Goal: Information Seeking & Learning: Find specific fact

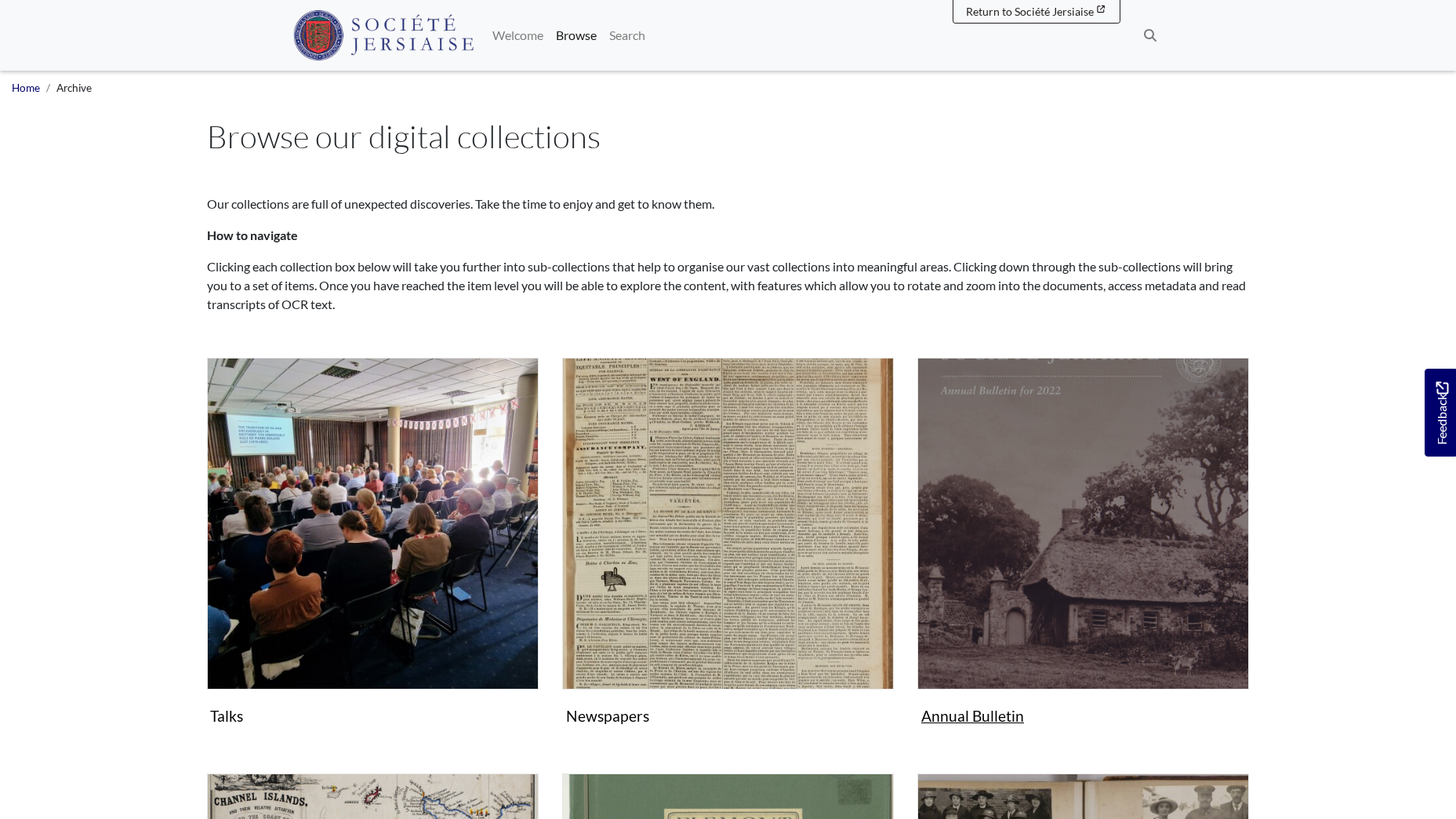
click at [1038, 485] on img "Subcollection" at bounding box center [1083, 523] width 331 height 331
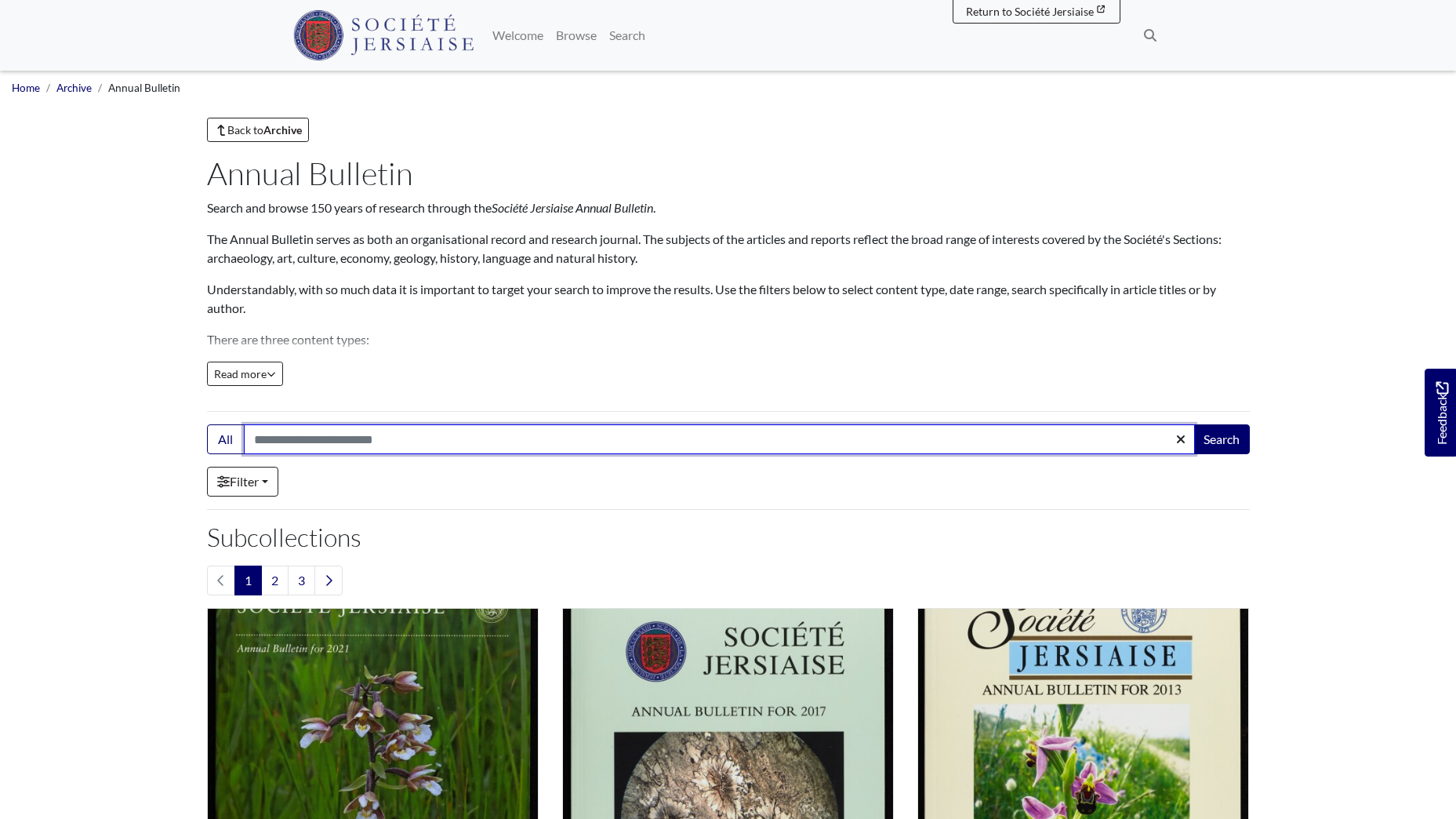
click at [392, 431] on input "Search:" at bounding box center [720, 440] width 951 height 30
type input "********"
click at [1193, 425] on button "Search" at bounding box center [1221, 440] width 56 height 30
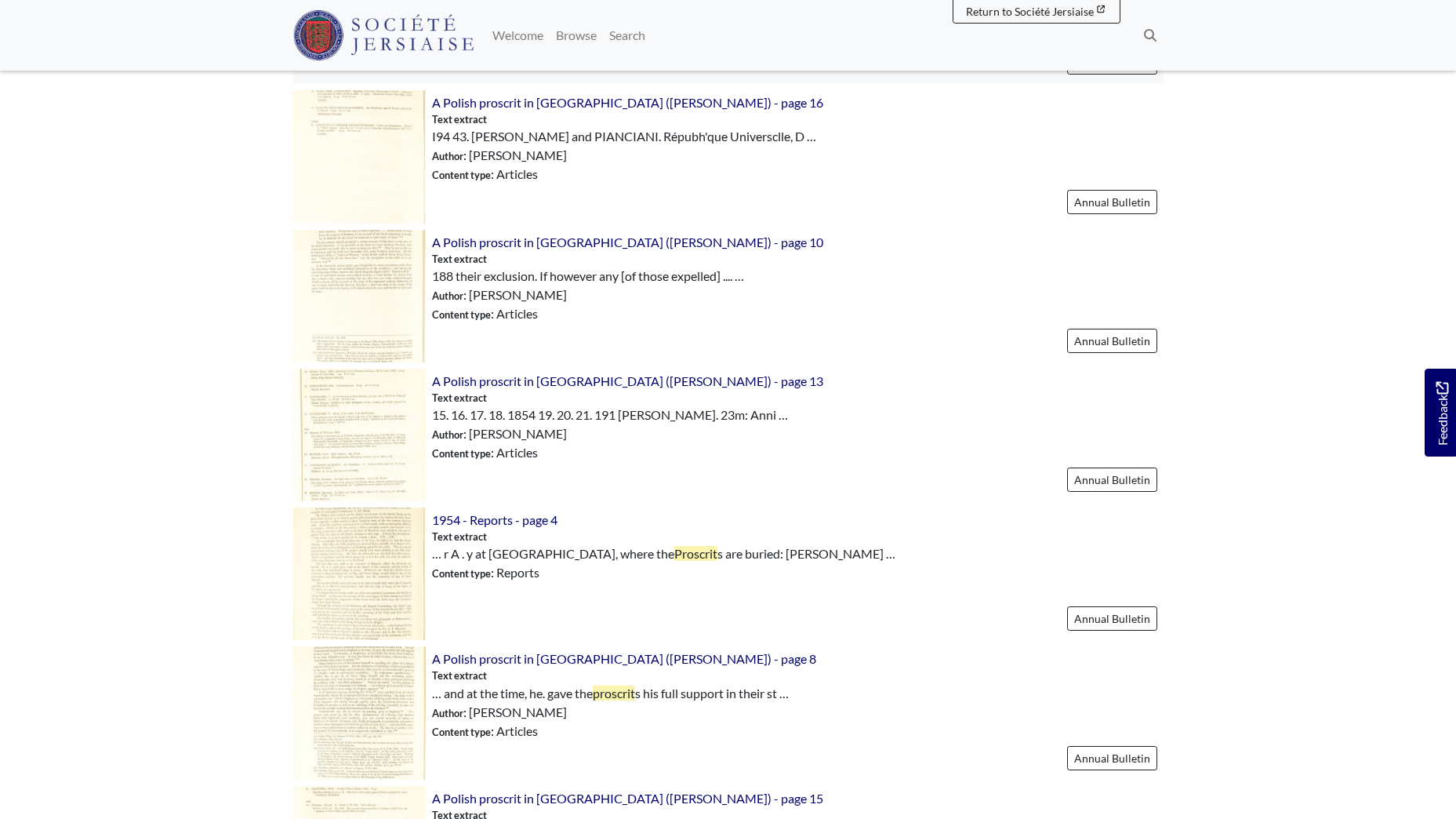
scroll to position [1255, 0]
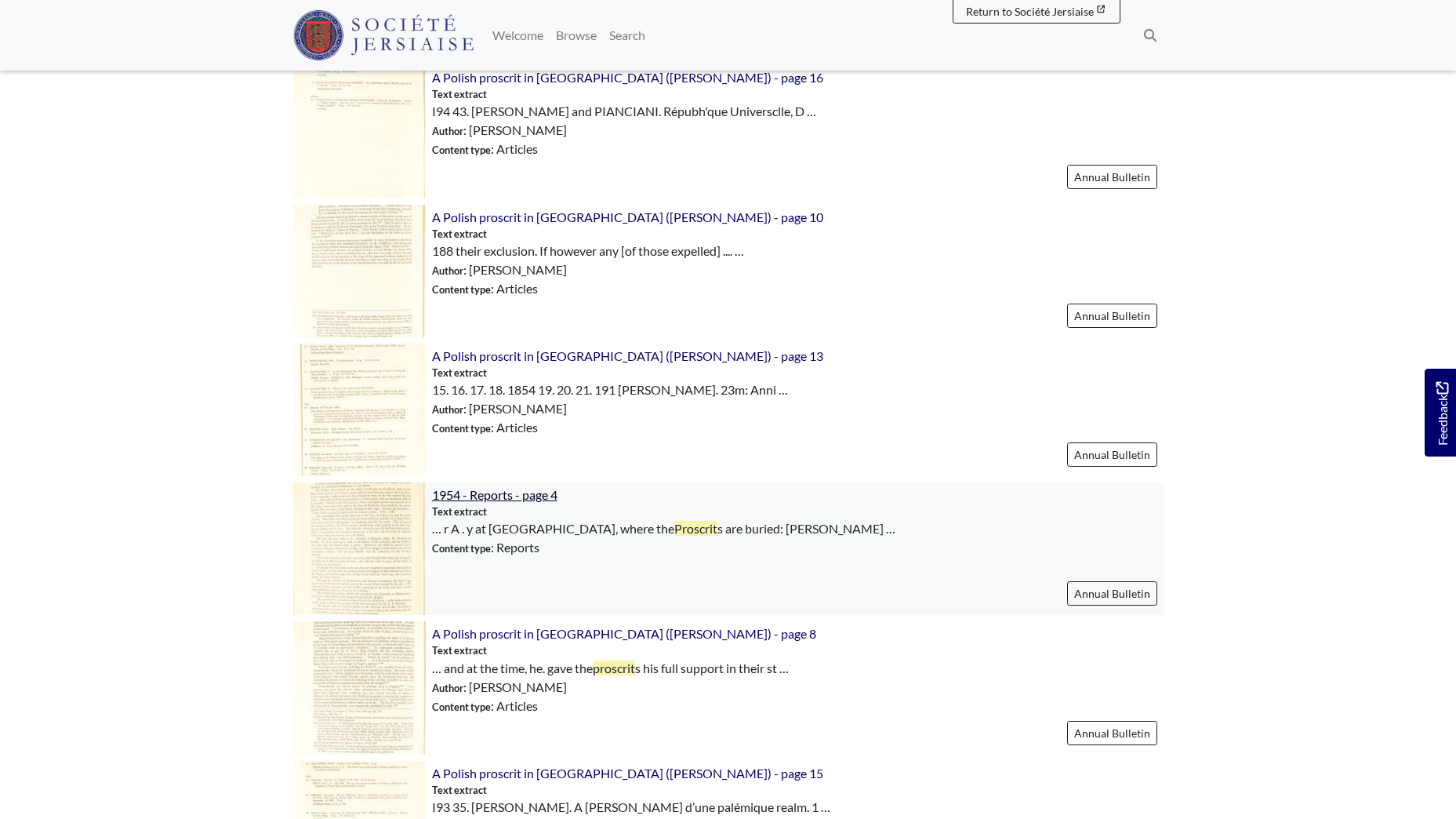
click at [501, 493] on span "1954 - Reports - page 4" at bounding box center [495, 494] width 126 height 15
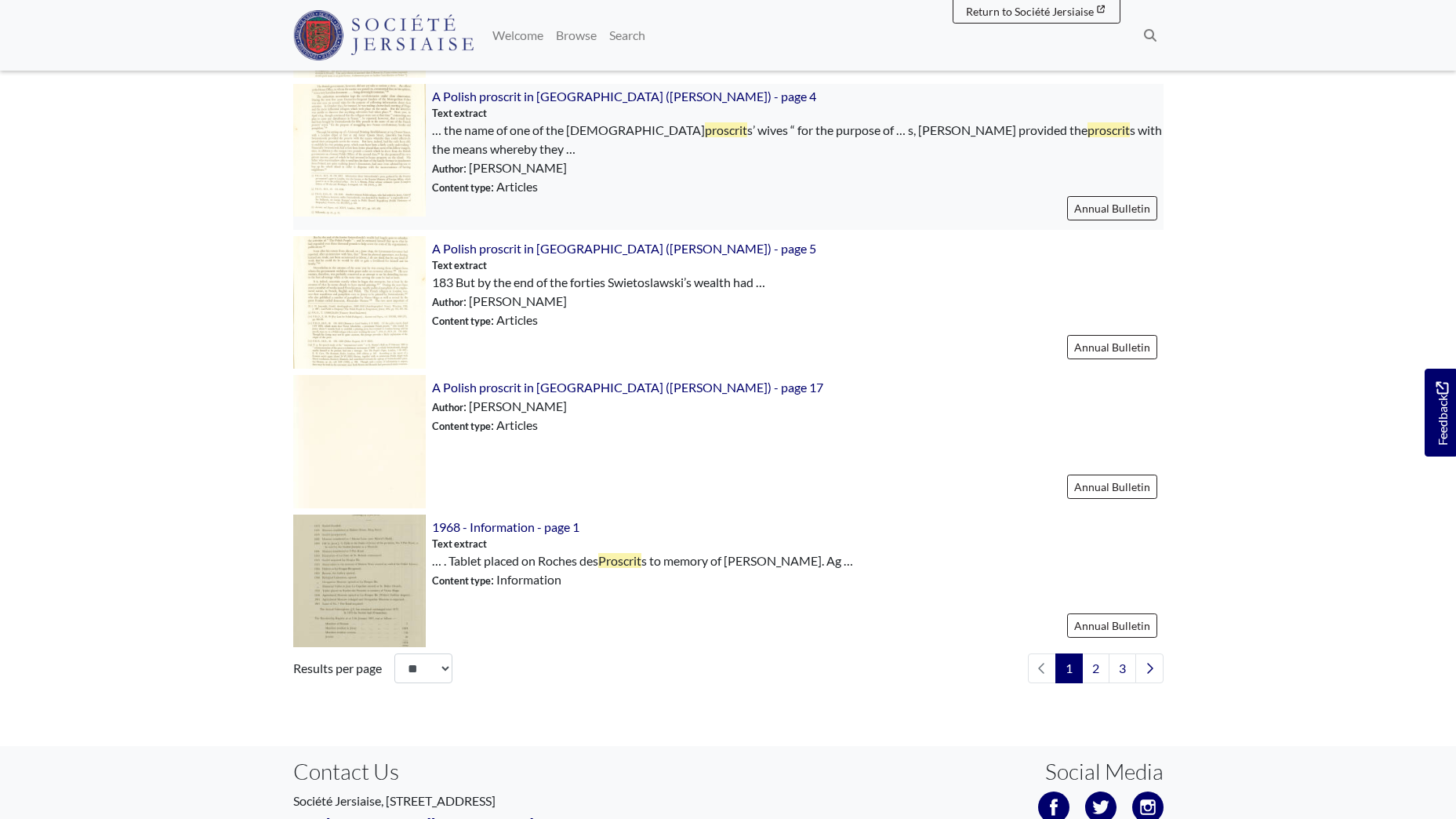
scroll to position [2118, 0]
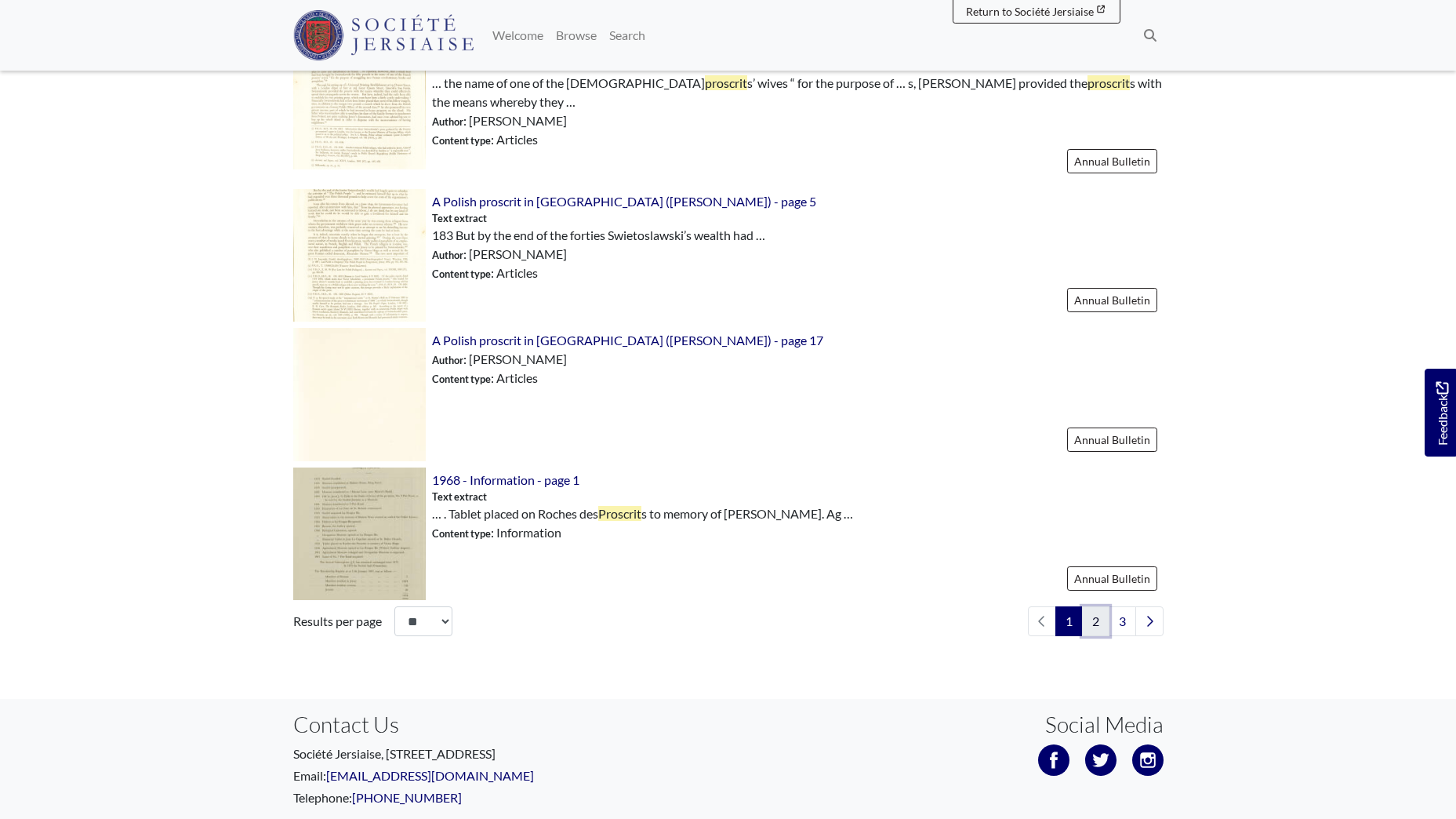
click at [1096, 618] on link "2" at bounding box center [1095, 622] width 28 height 30
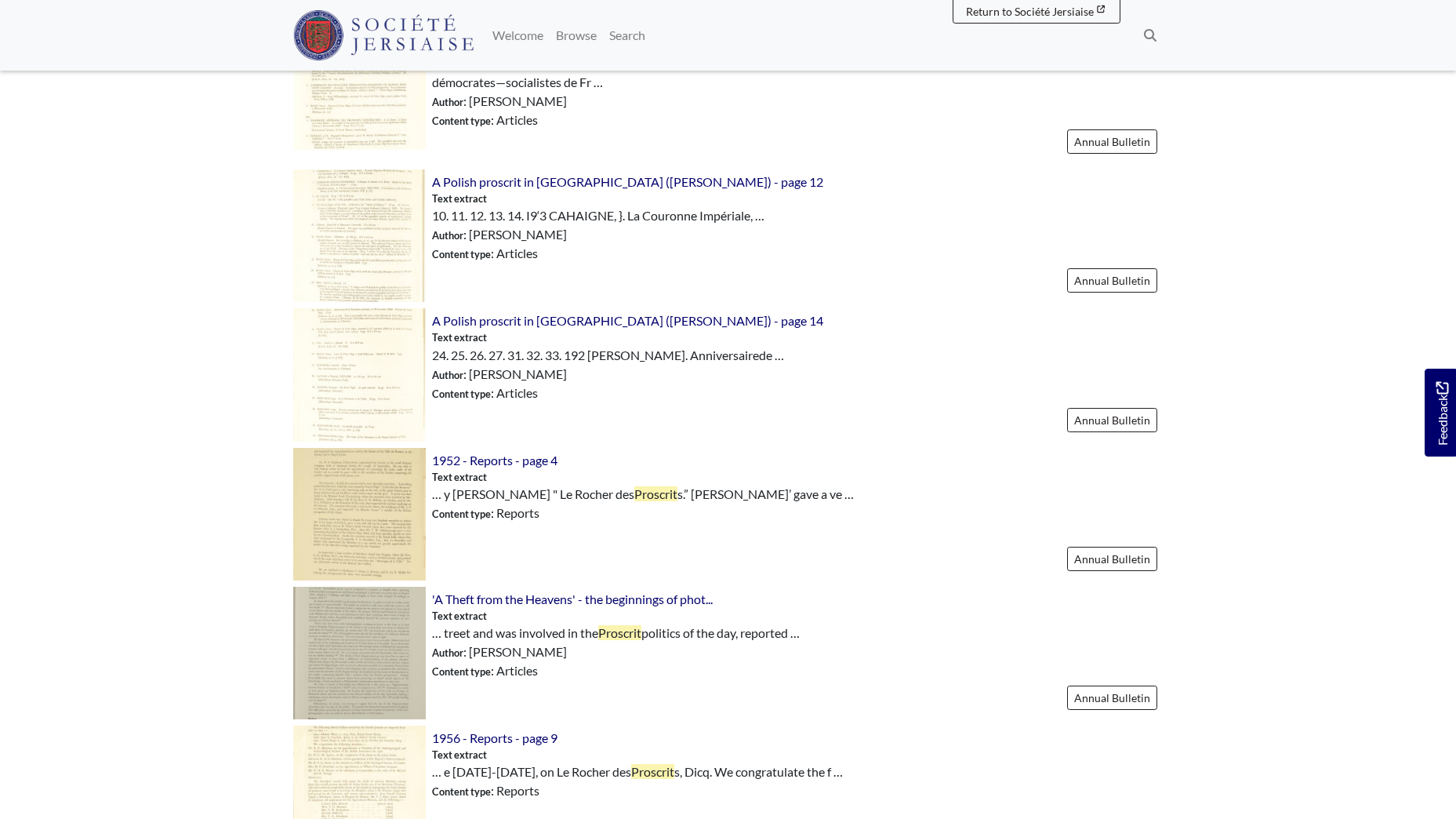
scroll to position [1568, 0]
click at [554, 312] on span "A Polish proscrit in [GEOGRAPHIC_DATA] ([PERSON_NAME]) - page 14" at bounding box center [627, 320] width 391 height 15
click at [600, 312] on span "A Polish proscrit in [GEOGRAPHIC_DATA] ([PERSON_NAME]) - page 14" at bounding box center [627, 320] width 391 height 15
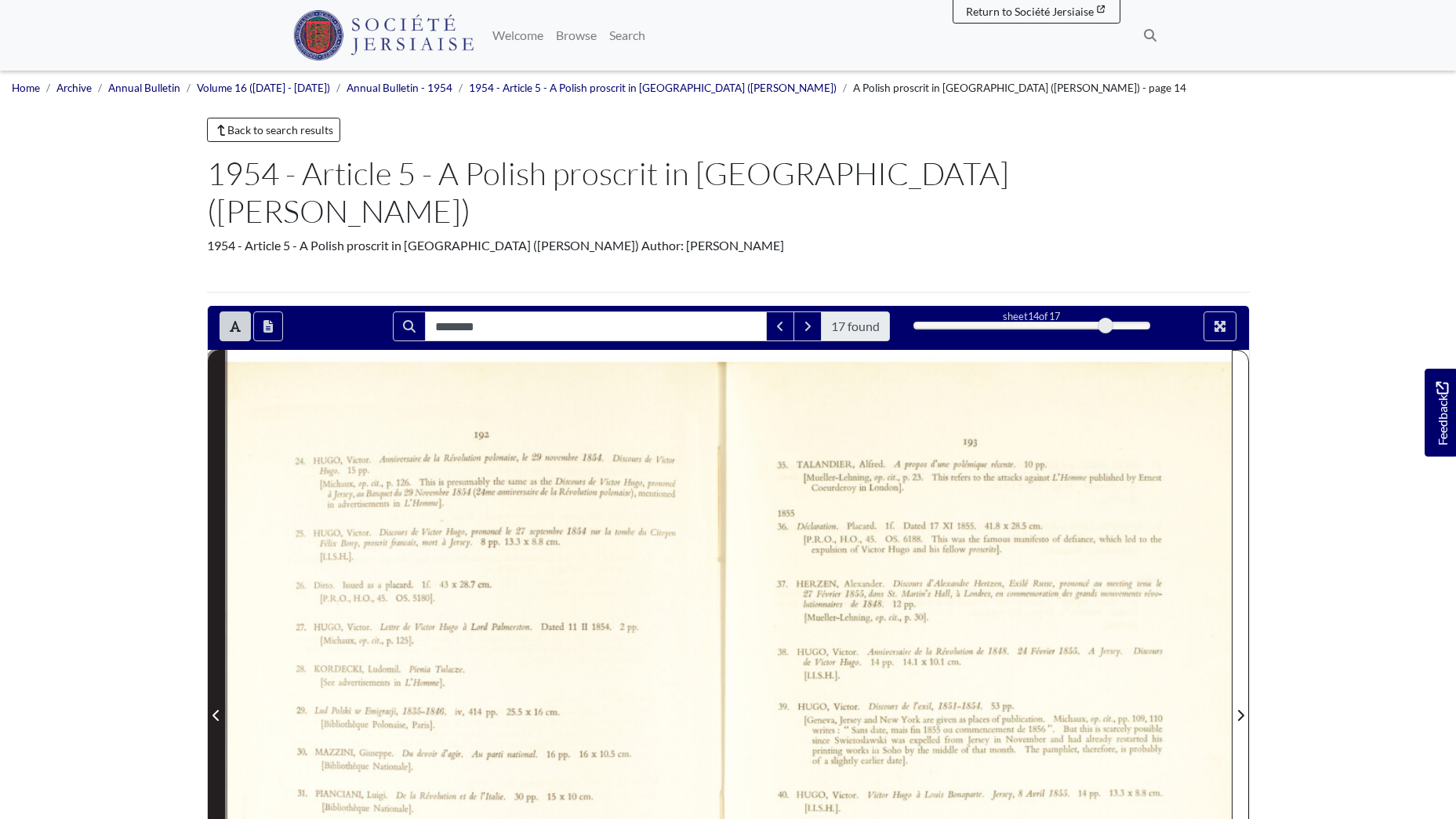
click at [211, 706] on span "Previous Page" at bounding box center [216, 715] width 16 height 18
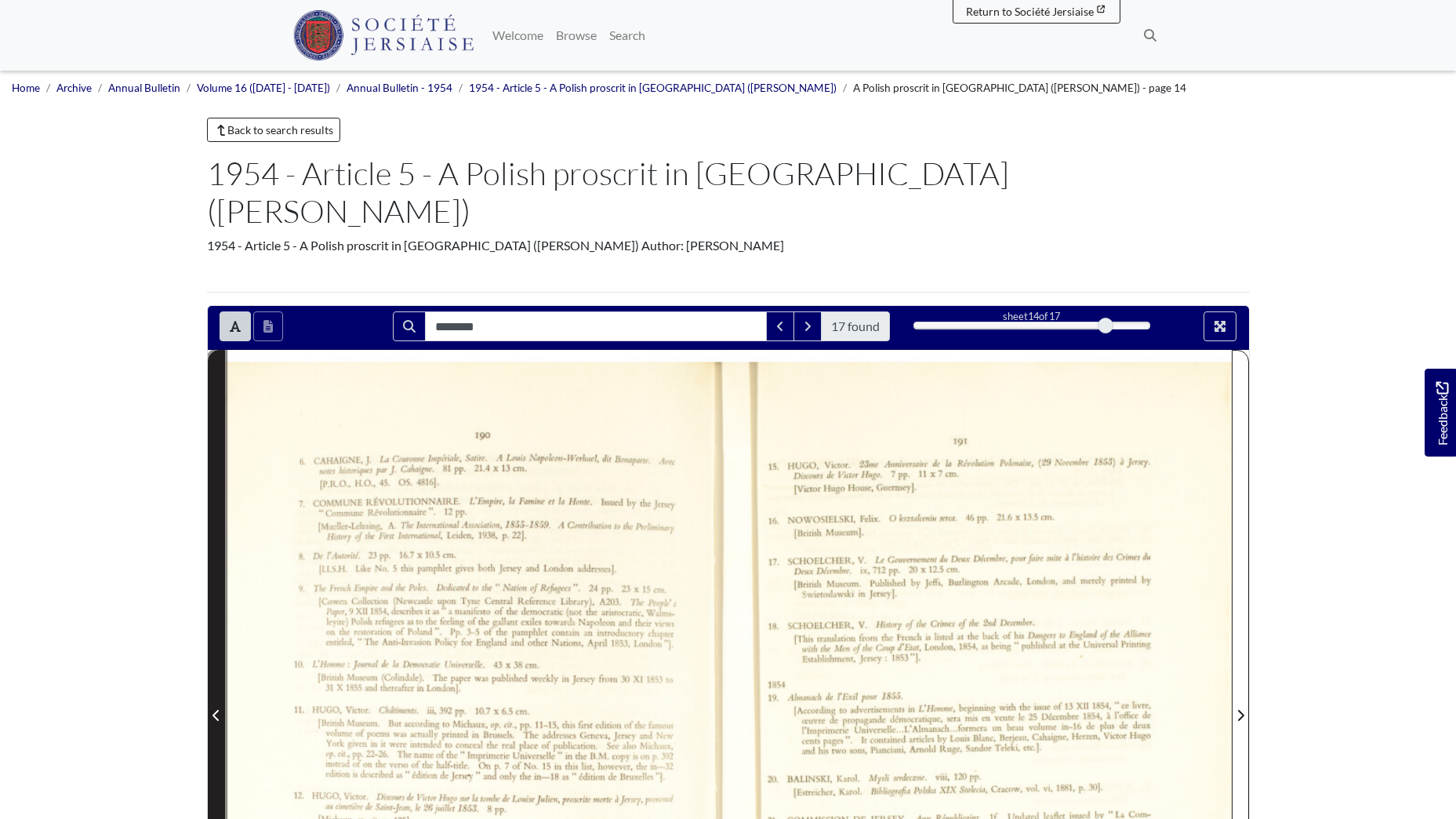
click at [214, 709] on icon "Previous Page" at bounding box center [216, 715] width 8 height 13
click at [214, 710] on icon "Previous Page" at bounding box center [215, 715] width 6 height 11
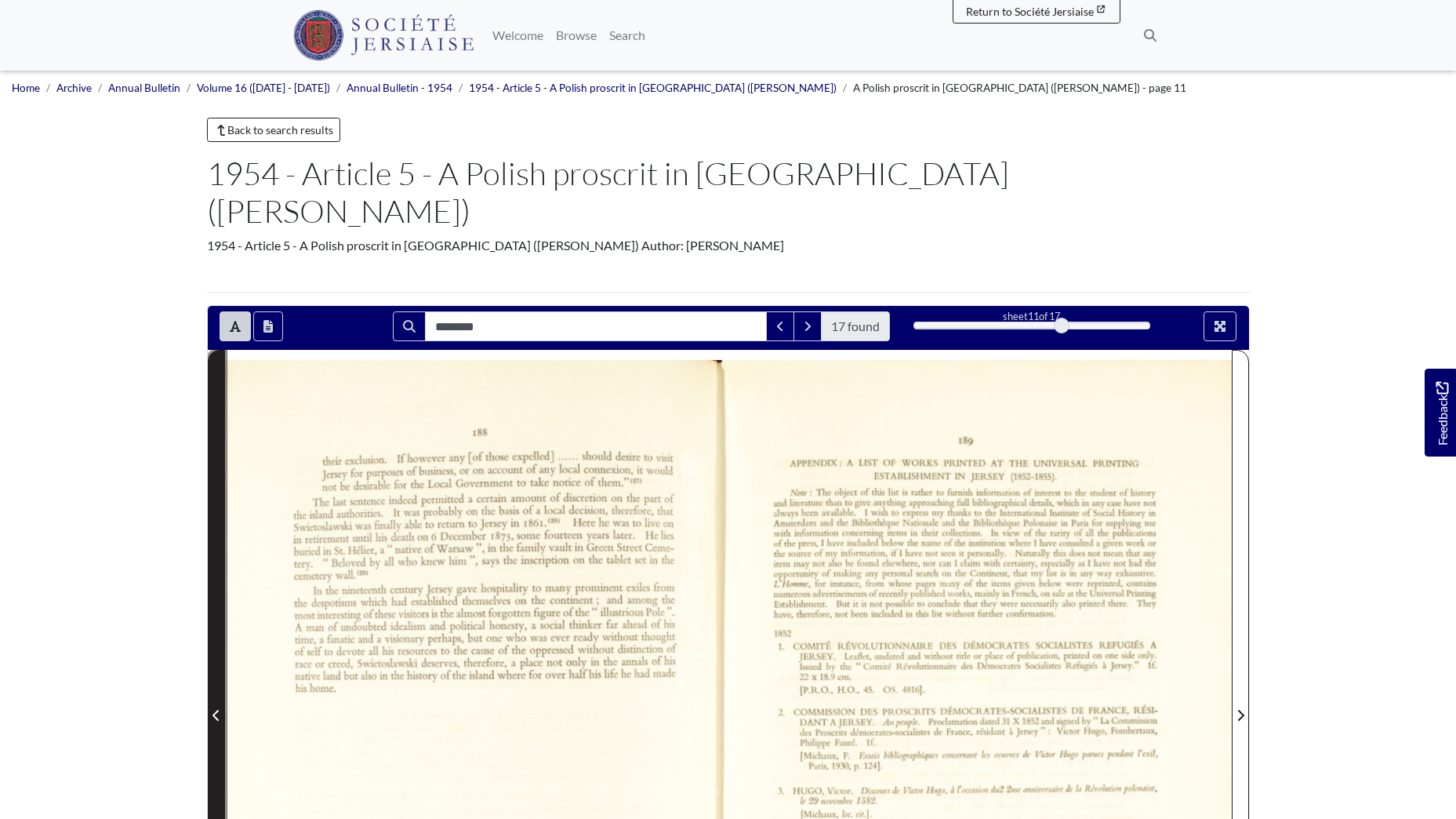
click at [214, 710] on icon "Previous Page" at bounding box center [215, 715] width 6 height 11
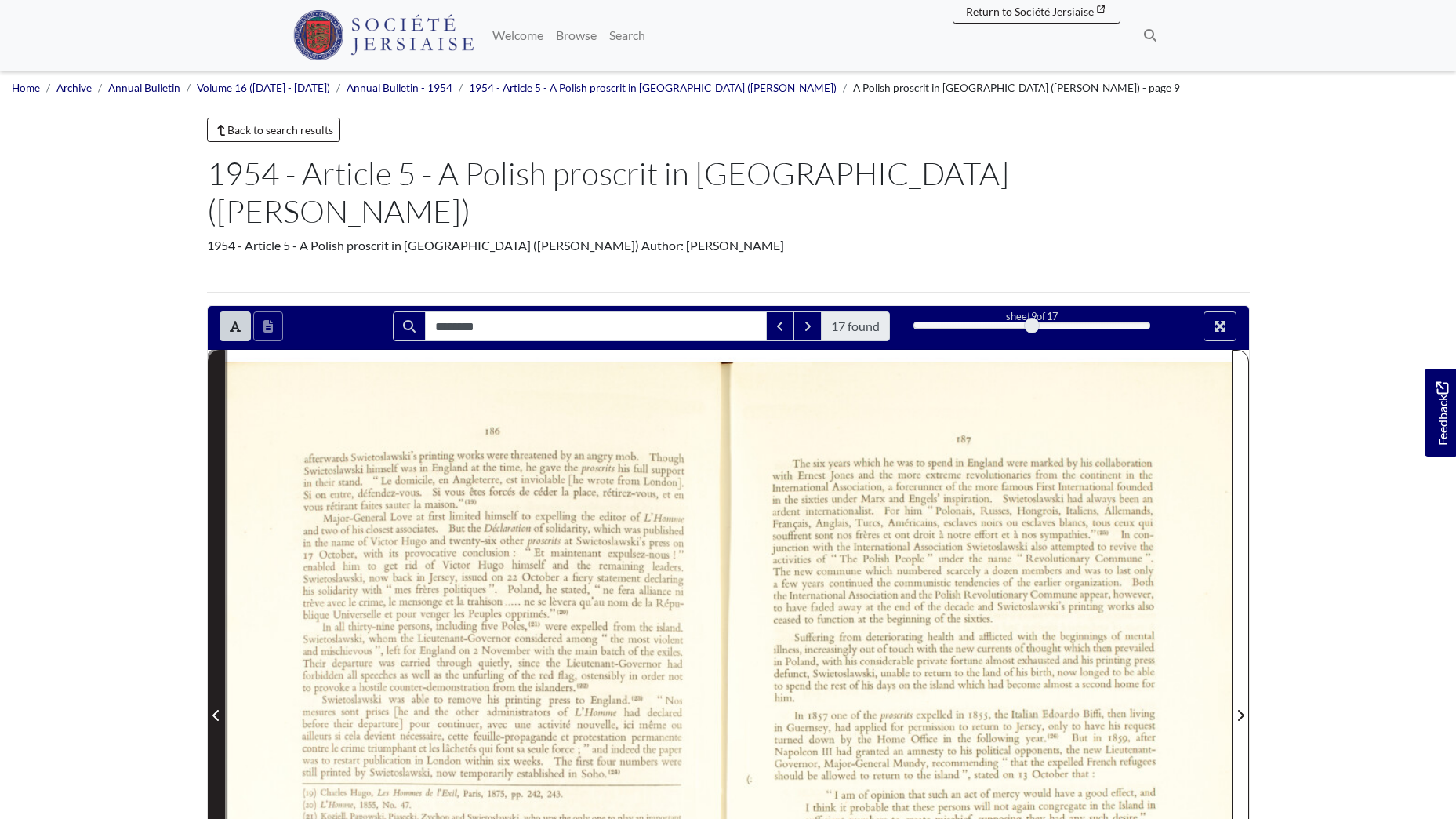
click at [214, 710] on icon "Previous Page" at bounding box center [215, 715] width 6 height 11
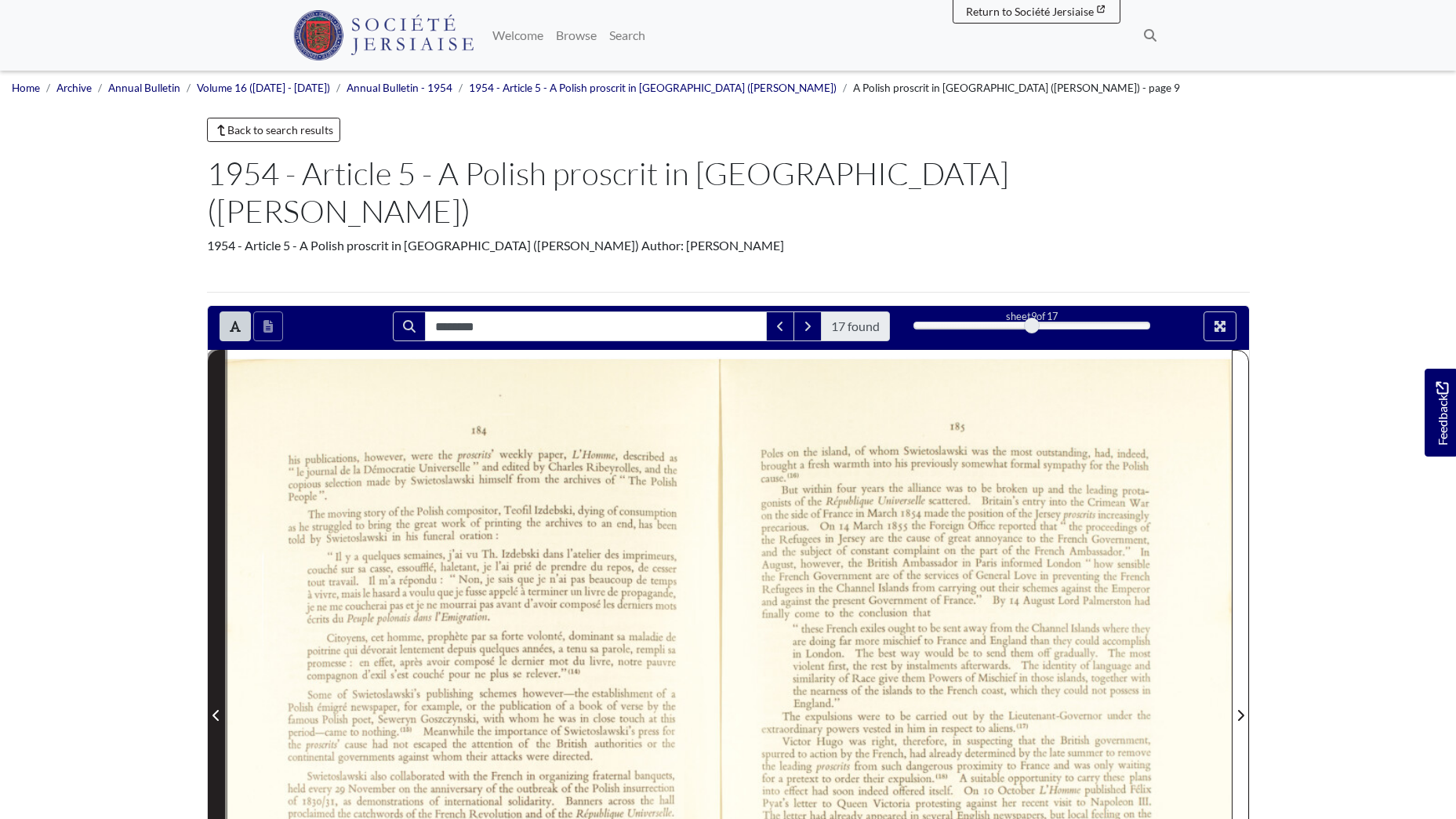
click at [214, 710] on icon "Previous Page" at bounding box center [215, 715] width 6 height 11
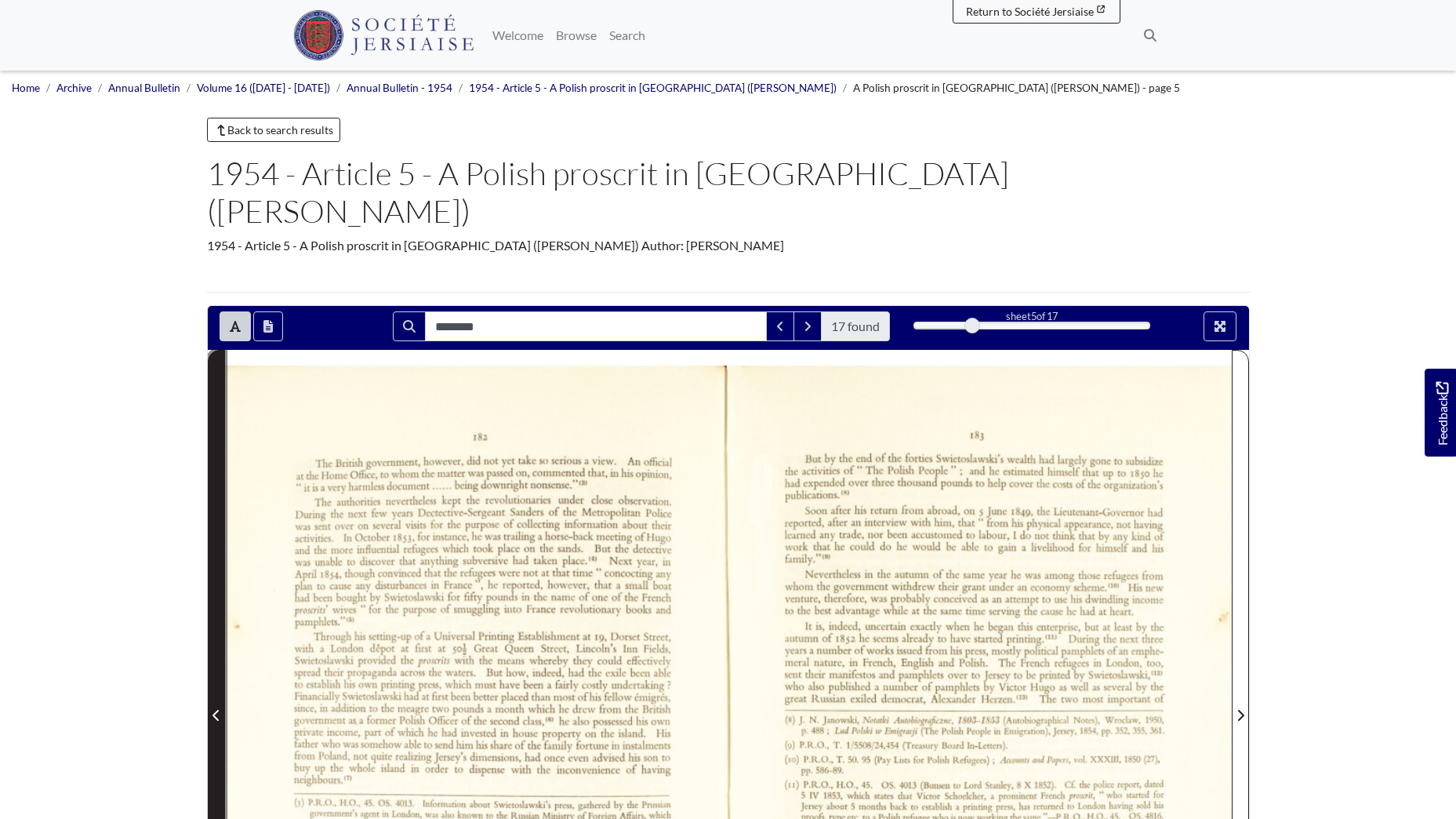
click at [214, 710] on icon "Previous Page" at bounding box center [215, 715] width 6 height 11
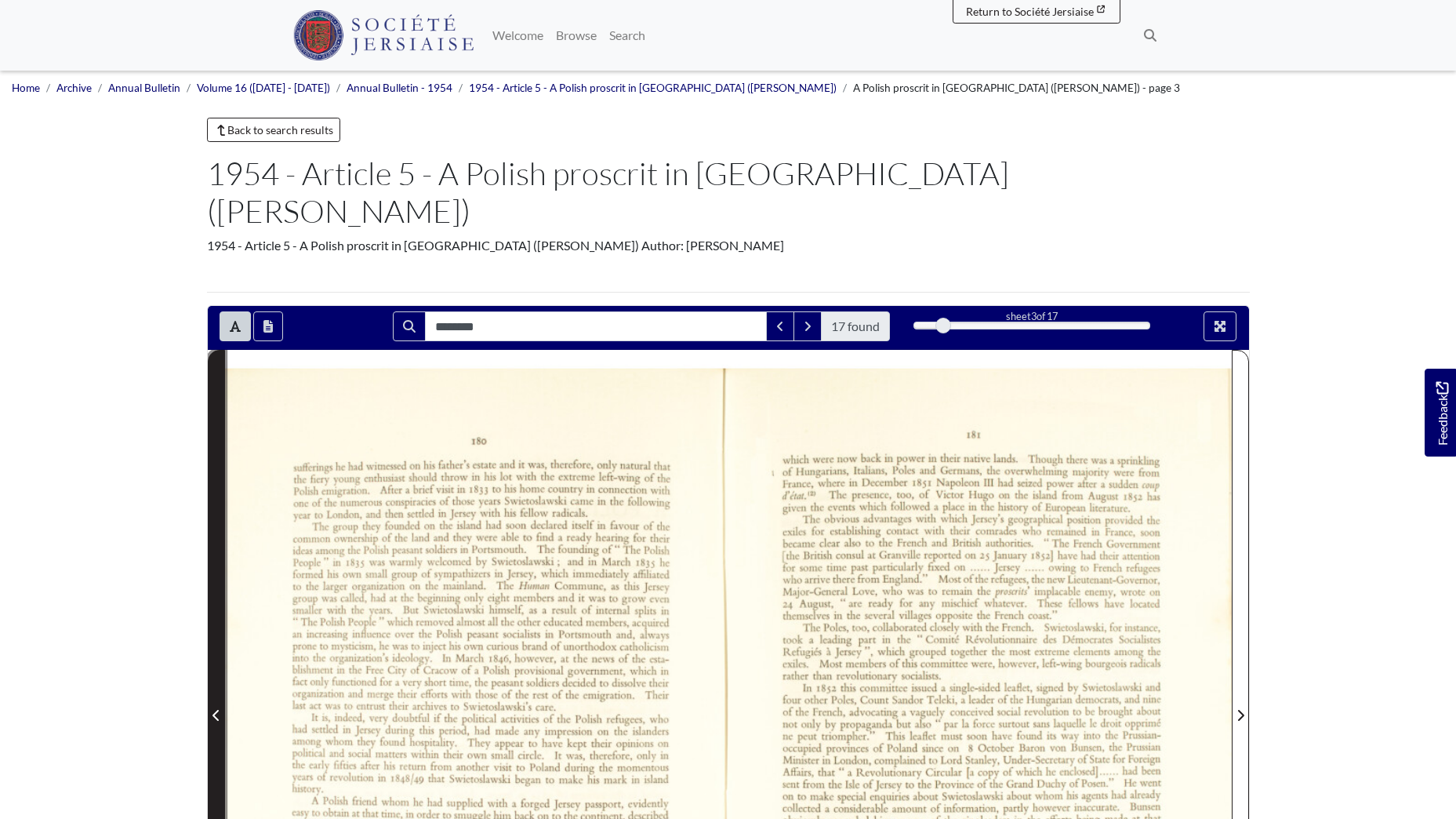
click at [214, 710] on icon "Previous Page" at bounding box center [215, 715] width 6 height 11
